Goal: Transaction & Acquisition: Purchase product/service

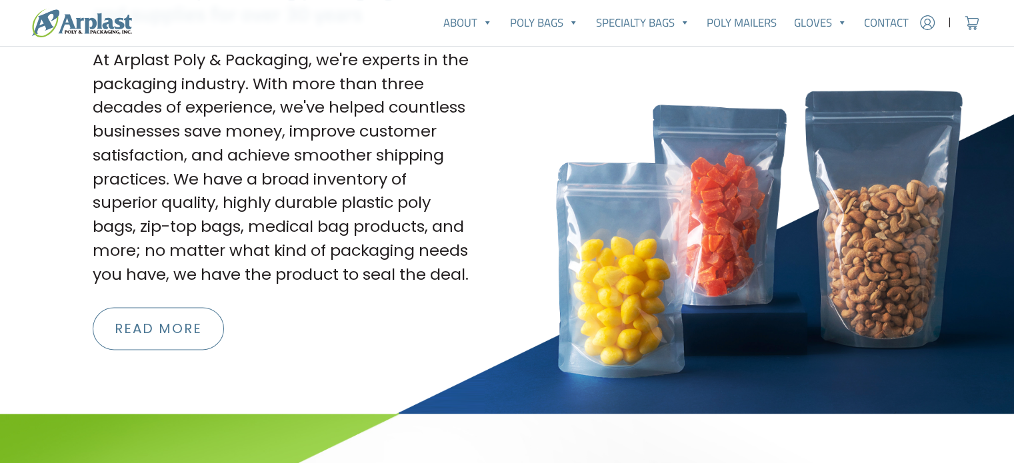
scroll to position [1931, 0]
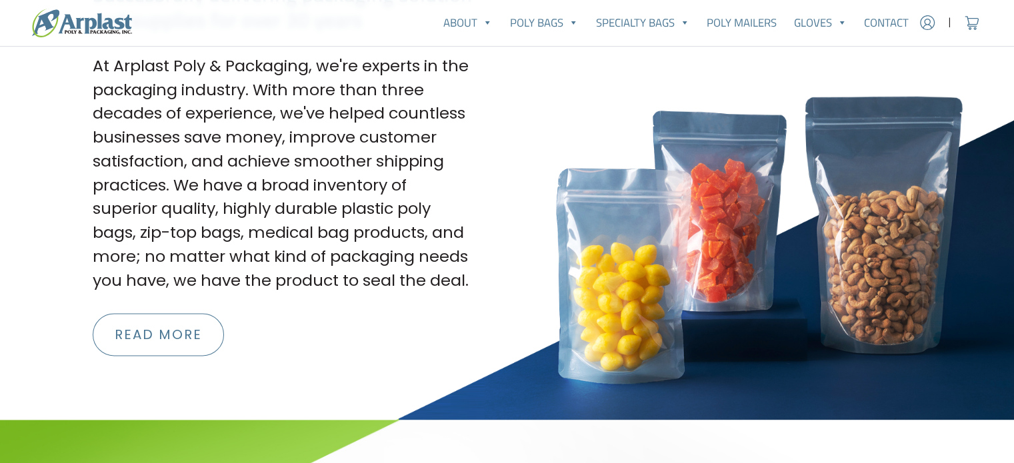
drag, startPoint x: 1023, startPoint y: 35, endPoint x: 1021, endPoint y: 219, distance: 183.3
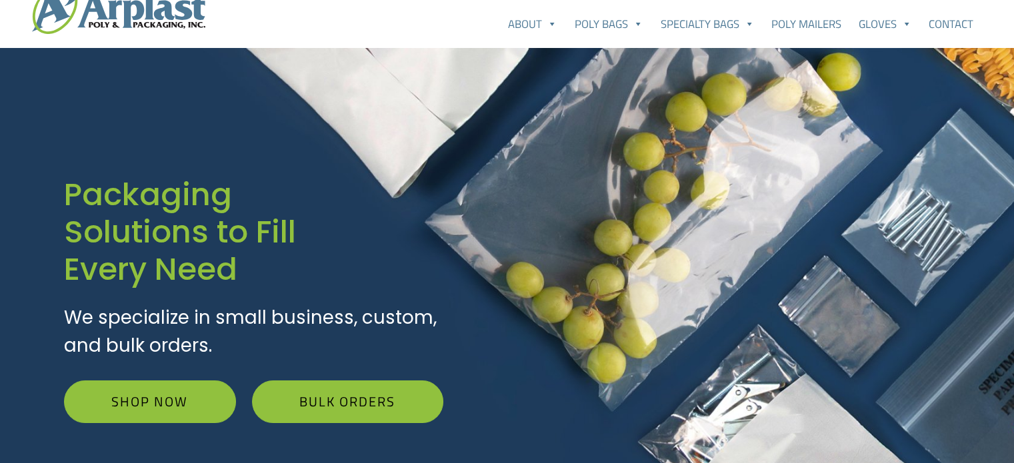
scroll to position [0, 0]
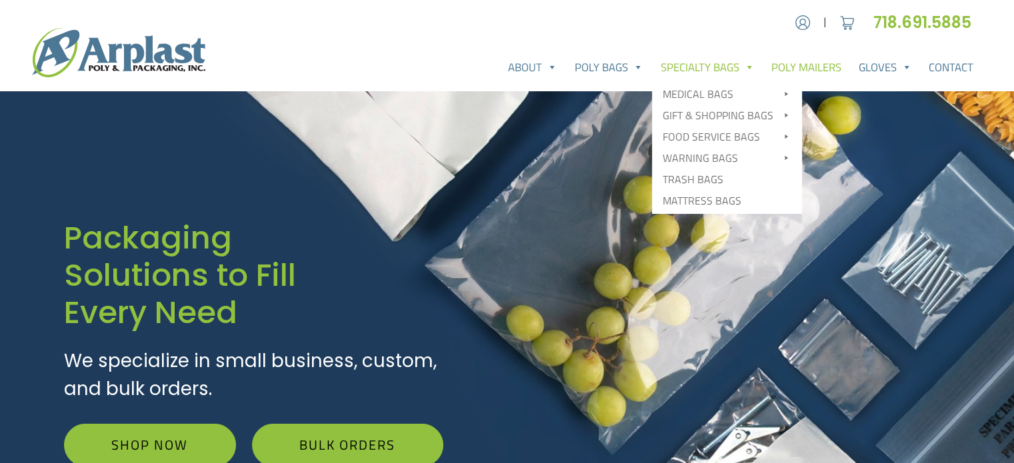
click at [794, 63] on link "Poly Mailers" at bounding box center [805, 67] width 87 height 27
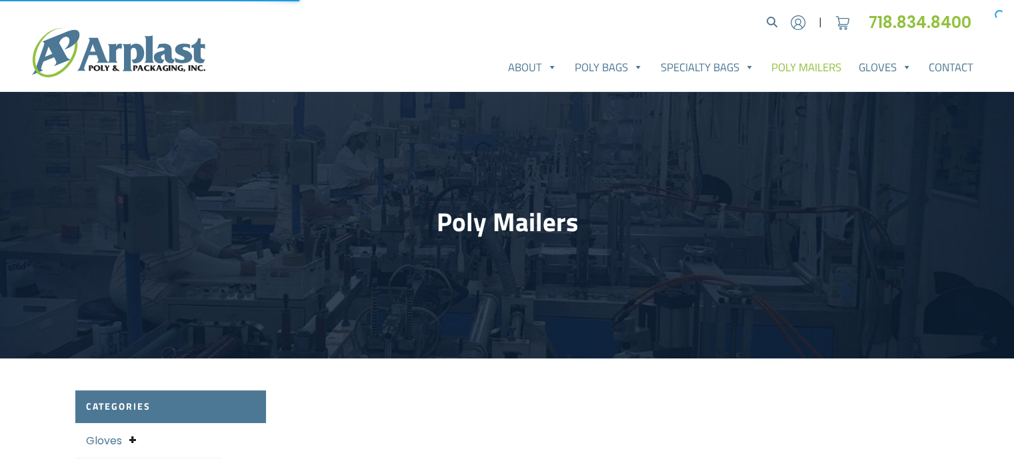
select select "25"
